Goal: Task Accomplishment & Management: Manage account settings

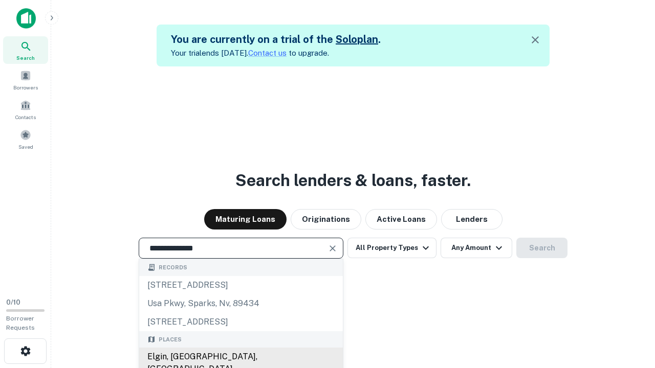
click at [241, 357] on div "Elgin, [GEOGRAPHIC_DATA], [GEOGRAPHIC_DATA]" at bounding box center [241, 363] width 204 height 31
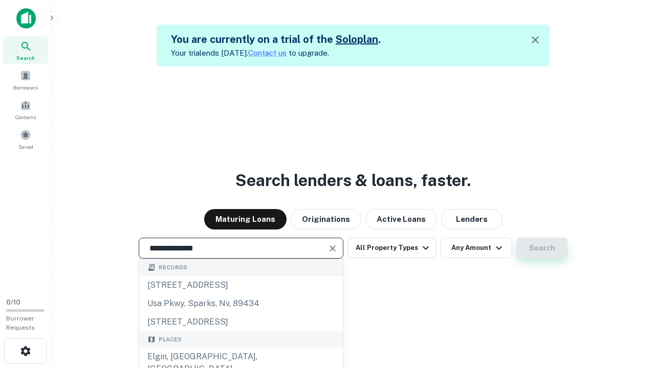
type input "**********"
click at [542, 248] on button "Search" at bounding box center [541, 248] width 51 height 20
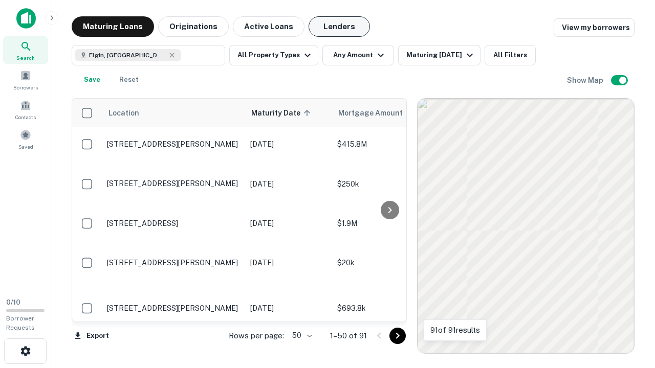
click at [339, 27] on button "Lenders" at bounding box center [339, 26] width 61 height 20
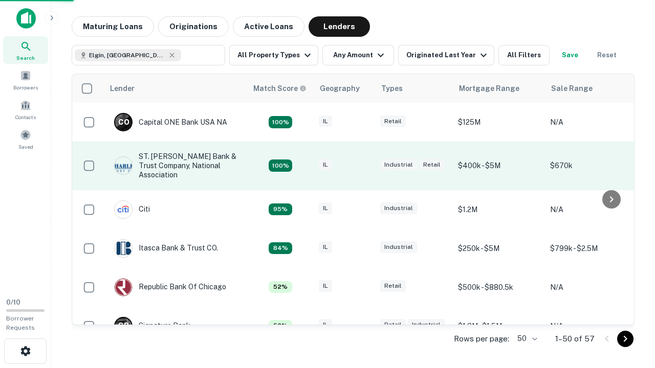
click at [363, 166] on div "IL" at bounding box center [344, 166] width 51 height 14
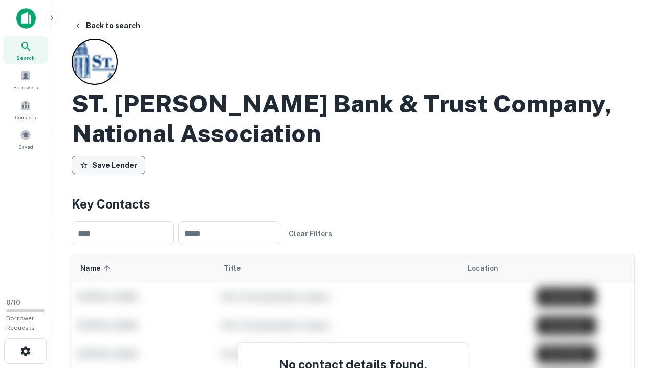
click at [108, 165] on button "Save Lender" at bounding box center [109, 165] width 74 height 18
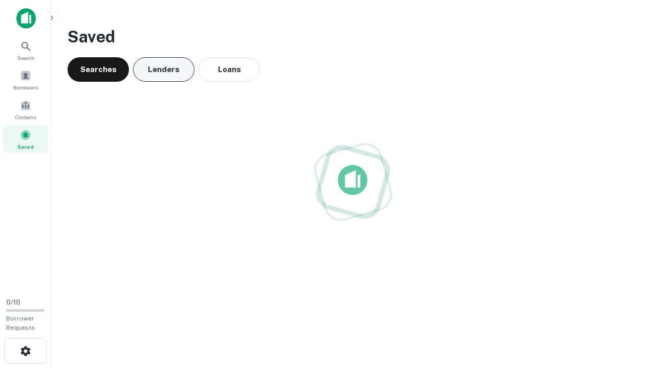
click at [164, 70] on button "Lenders" at bounding box center [163, 69] width 61 height 25
